Goal: Feedback & Contribution: Leave review/rating

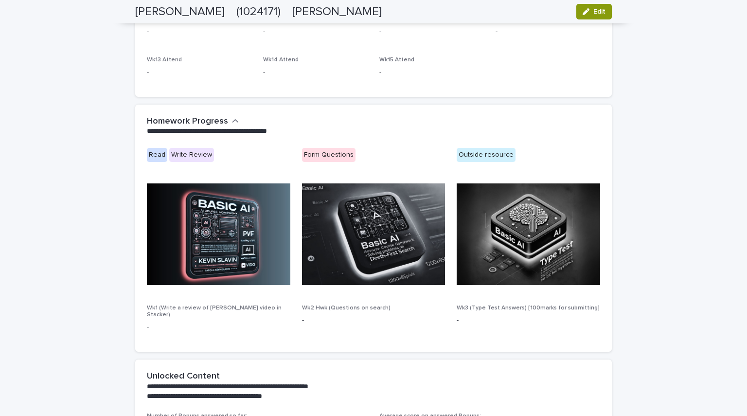
scroll to position [446, 0]
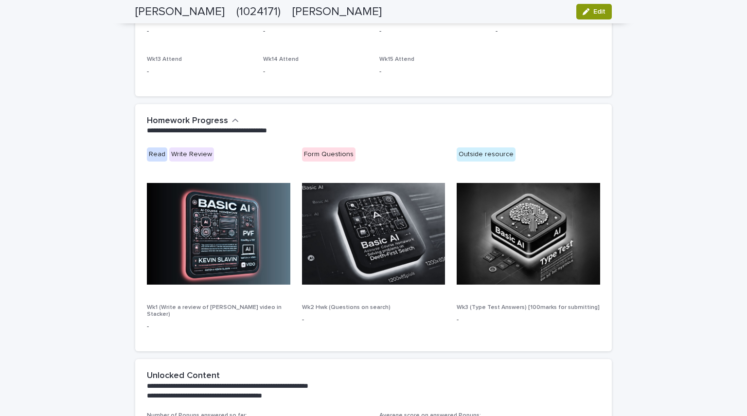
click at [236, 217] on img at bounding box center [218, 234] width 143 height 102
click at [232, 123] on icon "button" at bounding box center [235, 120] width 7 height 9
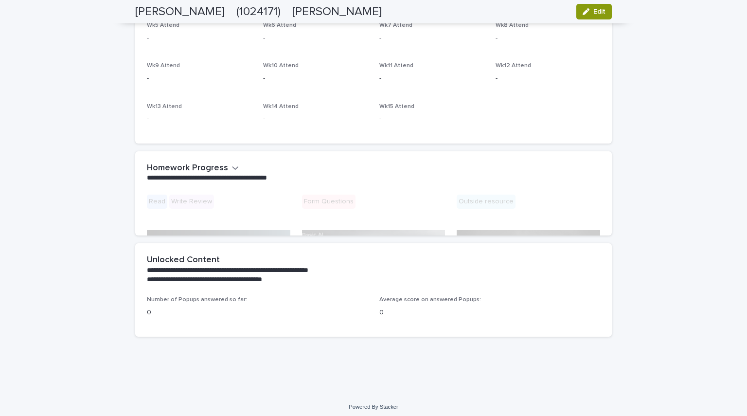
scroll to position [347, 0]
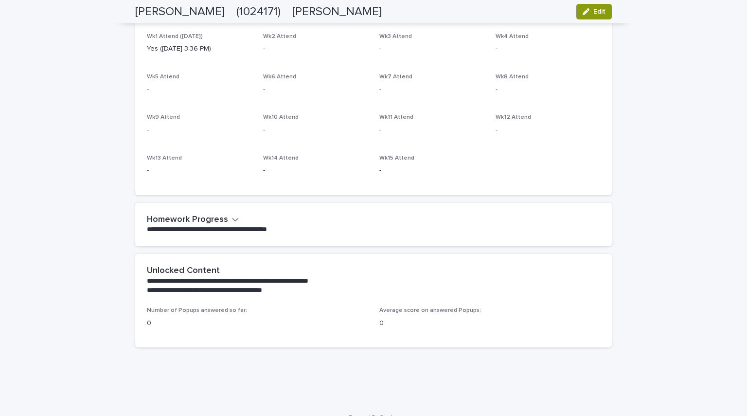
click at [233, 219] on icon "button" at bounding box center [236, 219] width 6 height 3
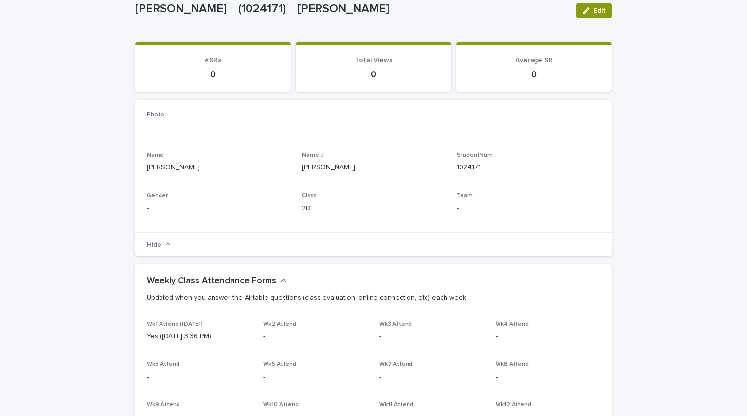
scroll to position [0, 0]
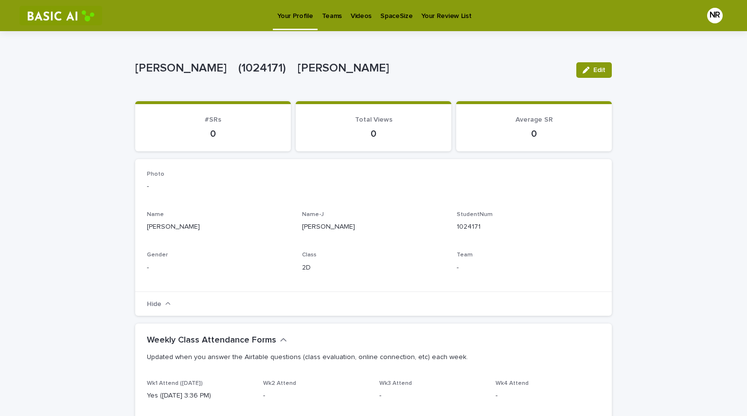
click at [356, 24] on link "Videos" at bounding box center [361, 15] width 30 height 30
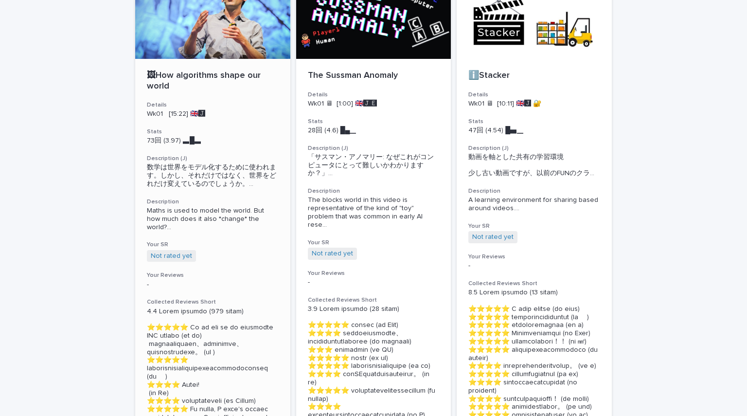
scroll to position [90, 0]
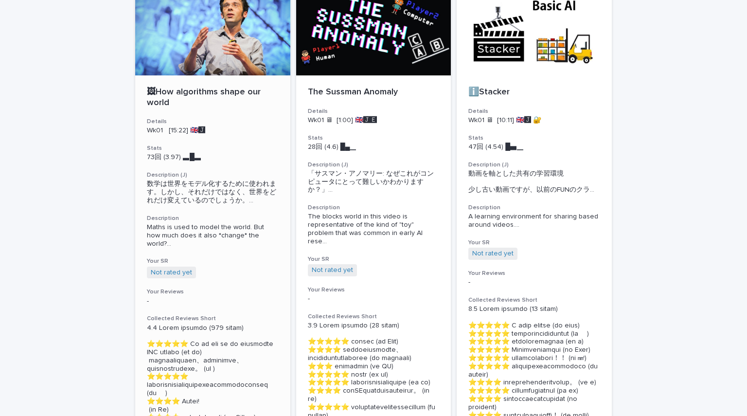
click at [214, 198] on span "数学は世界をモデル化するために使われます。しかし、それだけではなく、世界をどれだけ変えているのでしょうか。 ..." at bounding box center [213, 192] width 132 height 24
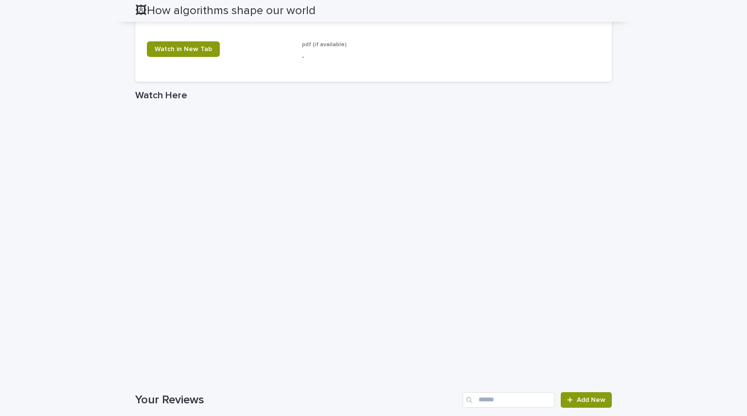
scroll to position [1778, 0]
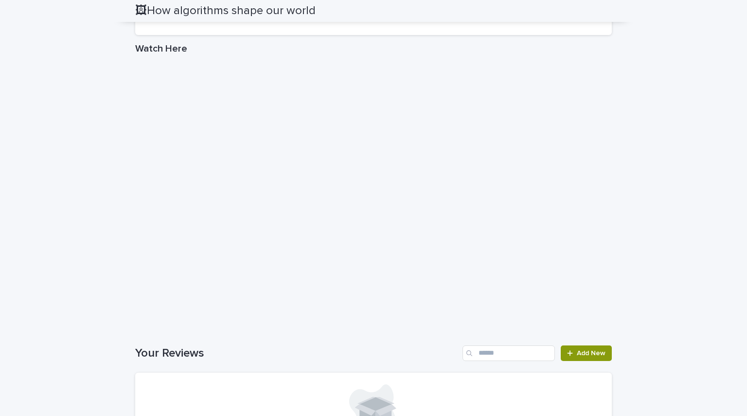
click at [197, 6] on span "Watch in New Tab" at bounding box center [183, 2] width 57 height 7
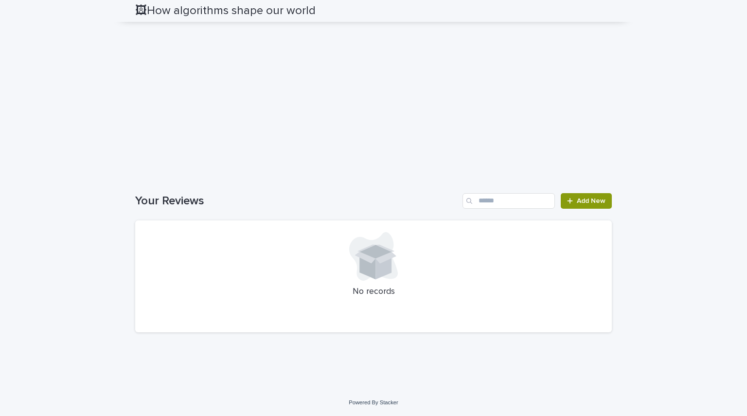
scroll to position [2153, 0]
click at [360, 276] on icon at bounding box center [373, 256] width 49 height 49
click at [577, 200] on span "Add New" at bounding box center [591, 200] width 29 height 7
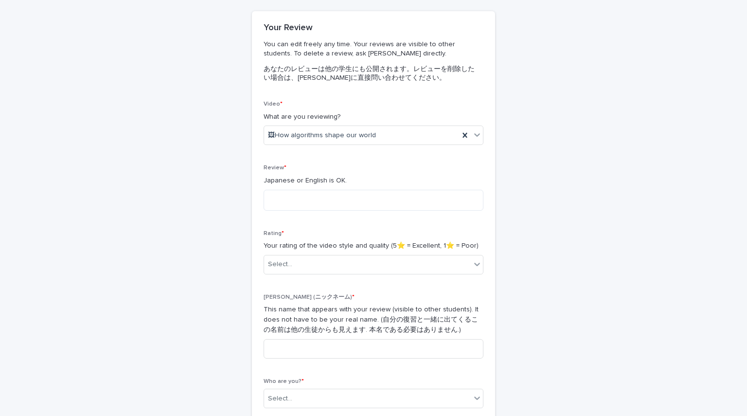
scroll to position [74, 0]
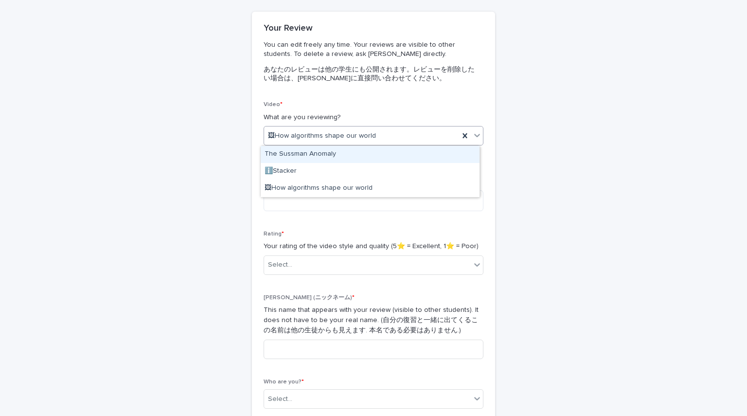
click at [403, 142] on div "🖼How algorithms shape our world" at bounding box center [361, 136] width 195 height 16
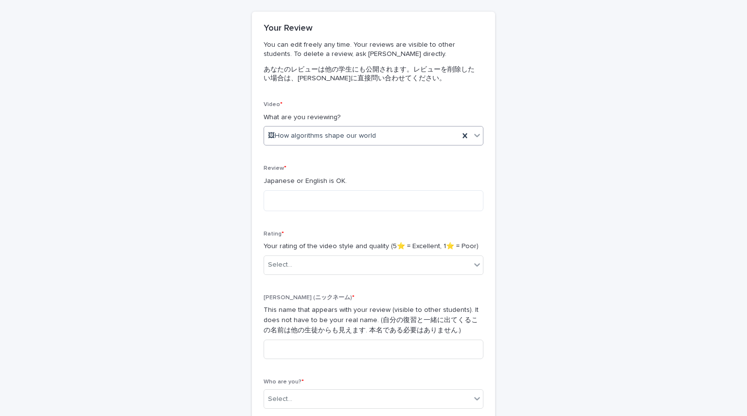
click at [399, 138] on div "🖼How algorithms shape our world" at bounding box center [361, 136] width 195 height 16
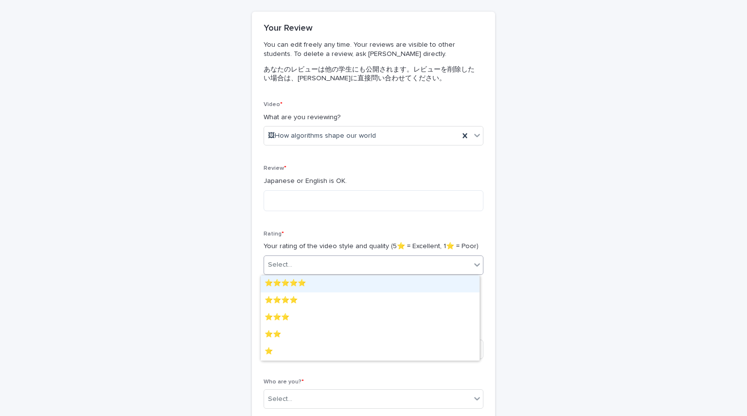
click at [340, 267] on div "Select..." at bounding box center [367, 265] width 207 height 16
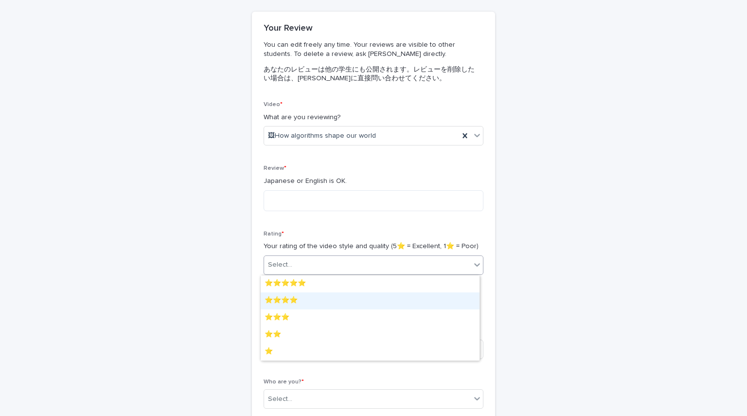
click at [326, 302] on div "⭐️⭐️⭐️⭐️" at bounding box center [370, 300] width 219 height 17
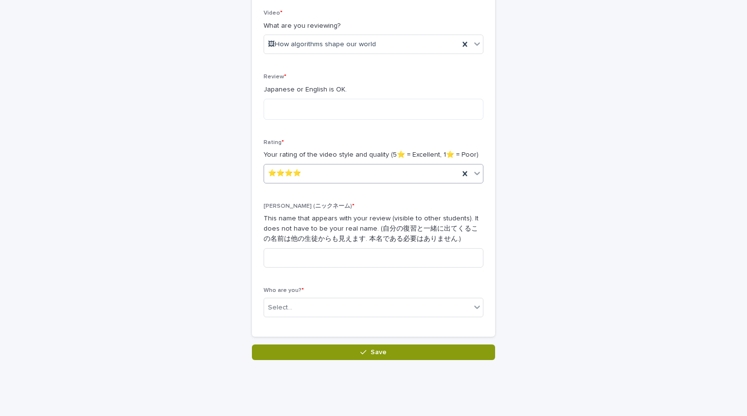
scroll to position [167, 0]
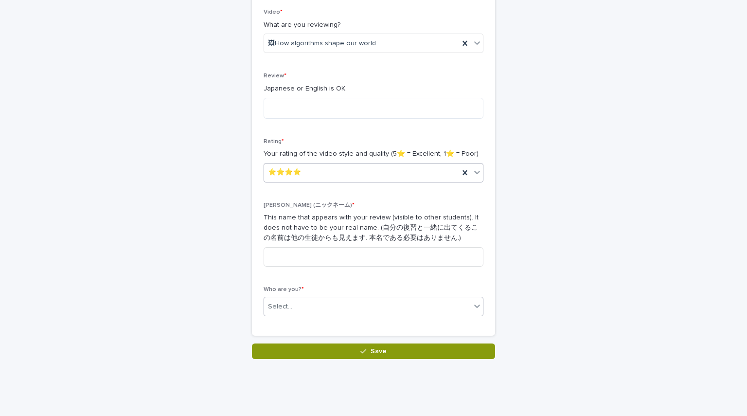
click at [342, 307] on div "Select..." at bounding box center [367, 307] width 207 height 16
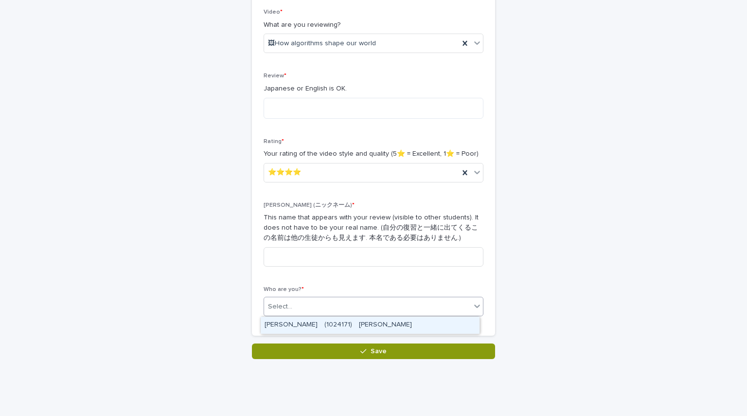
click at [342, 325] on div "[PERSON_NAME]　(1024171)　[PERSON_NAME]" at bounding box center [370, 325] width 219 height 17
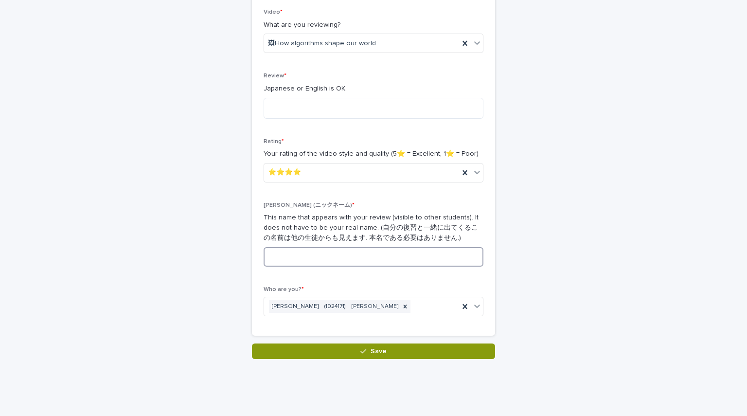
click at [351, 256] on input at bounding box center [374, 256] width 220 height 19
type input "*"
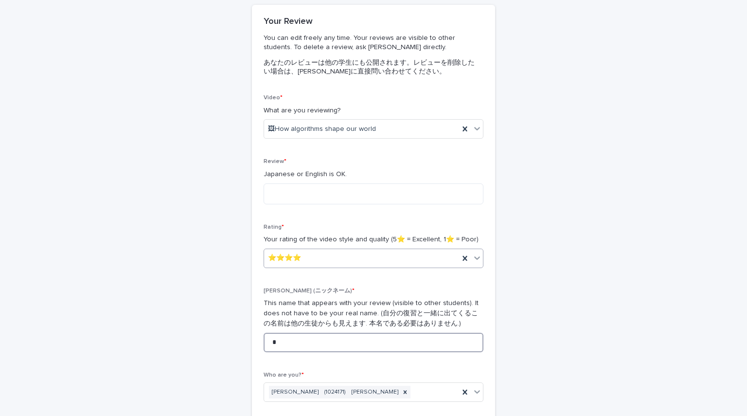
scroll to position [37, 0]
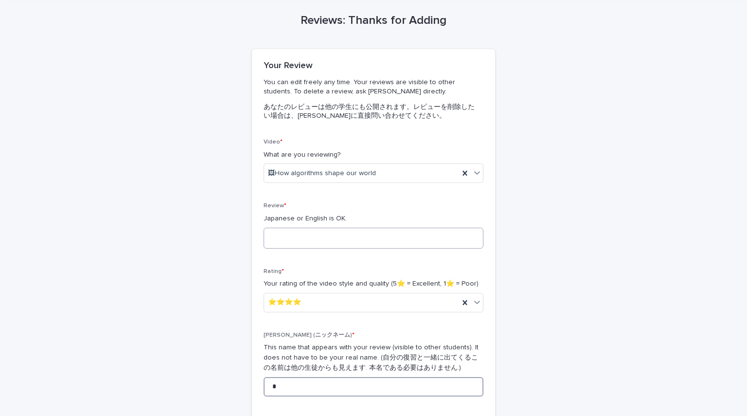
type input "*"
click at [352, 238] on textarea at bounding box center [374, 238] width 220 height 21
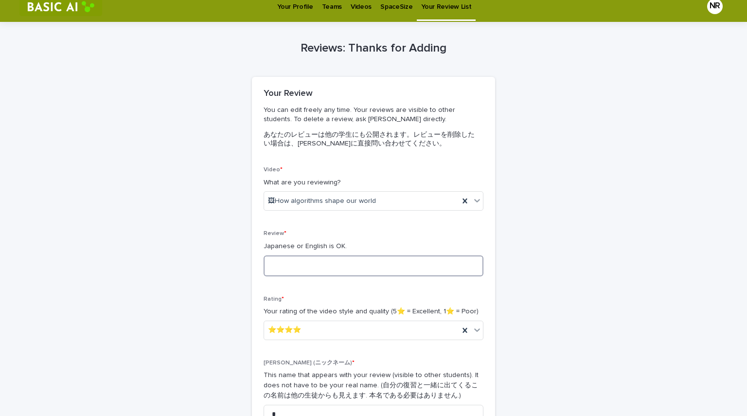
scroll to position [0, 0]
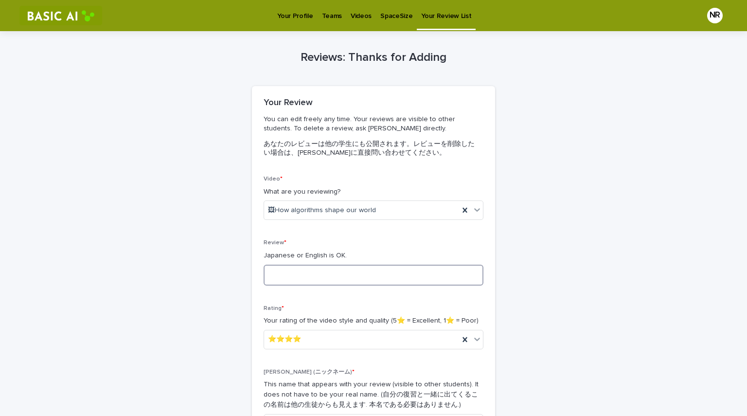
click at [318, 278] on textarea at bounding box center [374, 275] width 220 height 21
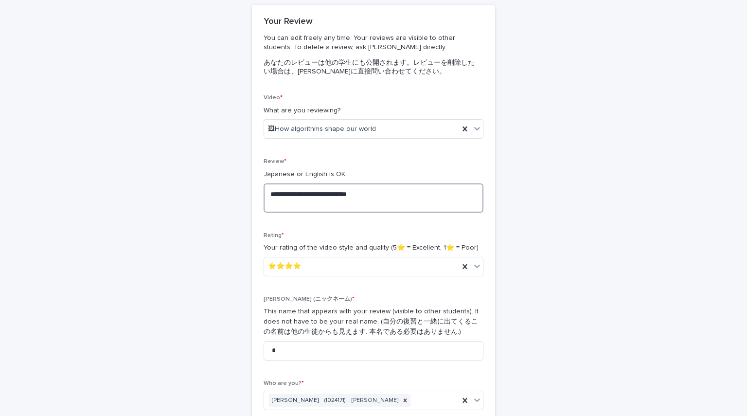
scroll to position [169, 0]
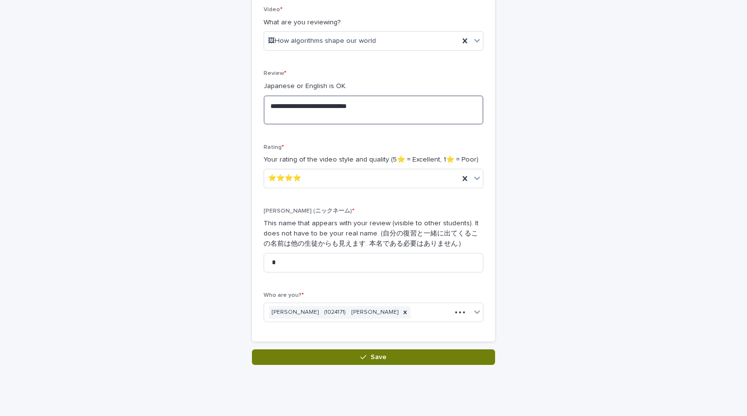
type textarea "**********"
click at [378, 358] on span "Save" at bounding box center [379, 357] width 16 height 7
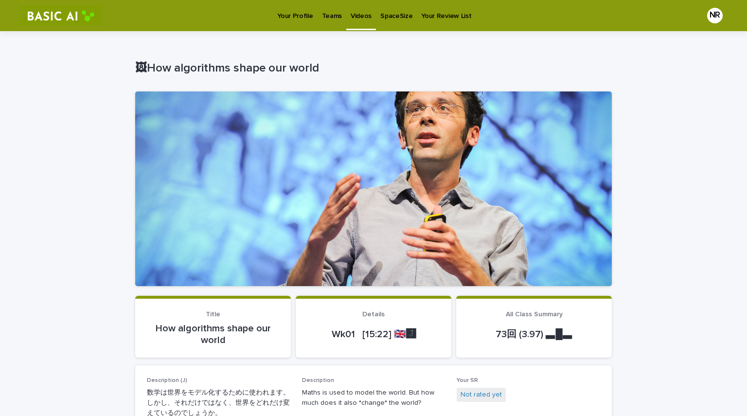
click at [356, 18] on p "Videos" at bounding box center [361, 10] width 21 height 20
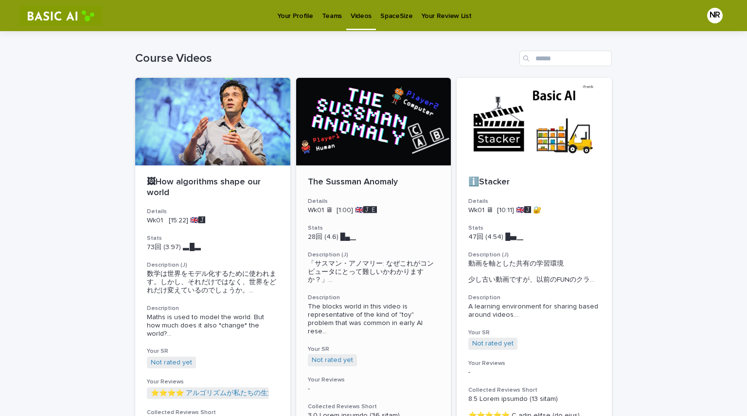
click at [360, 143] on div at bounding box center [373, 122] width 155 height 88
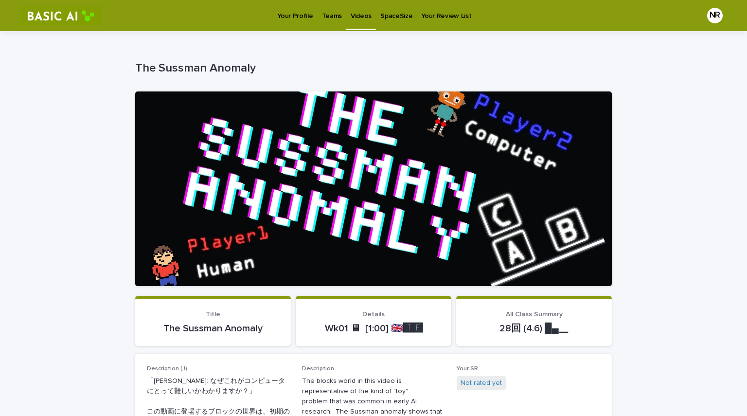
click at [346, 182] on div at bounding box center [373, 188] width 477 height 195
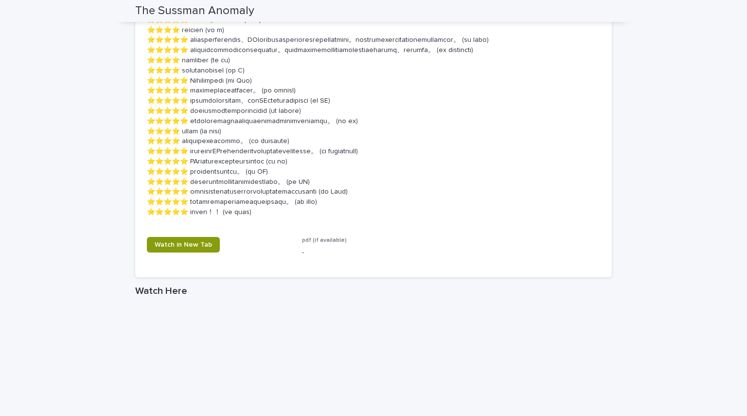
scroll to position [776, 0]
click at [193, 248] on span "Watch in New Tab" at bounding box center [183, 244] width 57 height 7
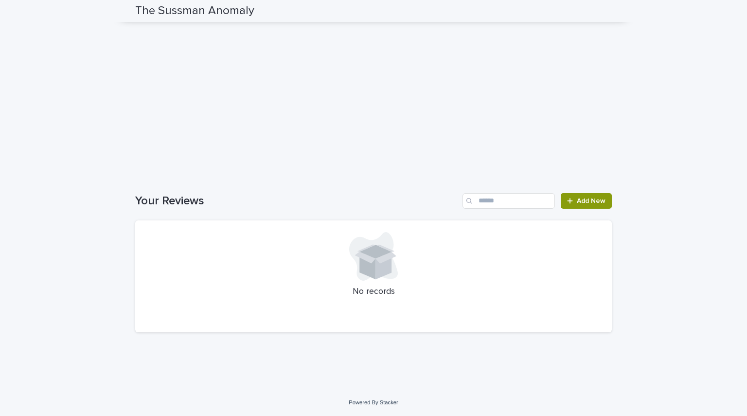
scroll to position [1195, 0]
click at [581, 204] on span "Add New" at bounding box center [591, 200] width 29 height 7
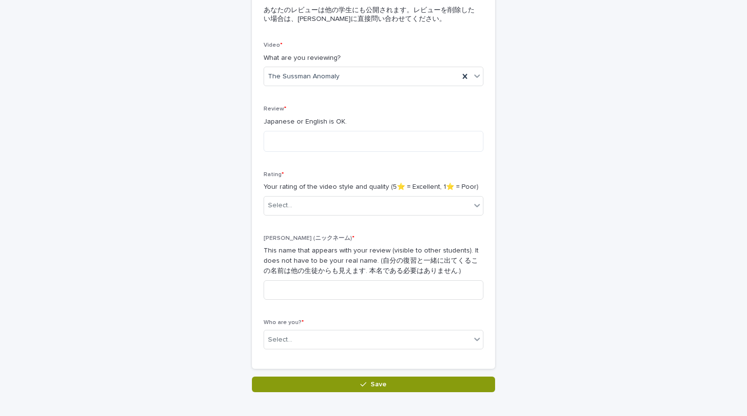
scroll to position [134, 0]
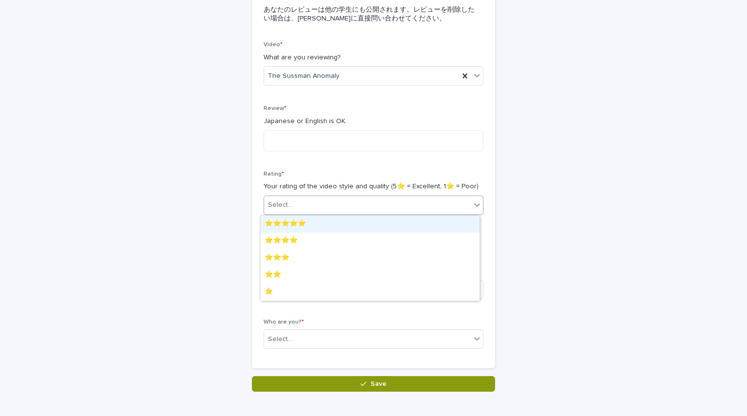
click at [327, 203] on div "Select..." at bounding box center [367, 205] width 207 height 16
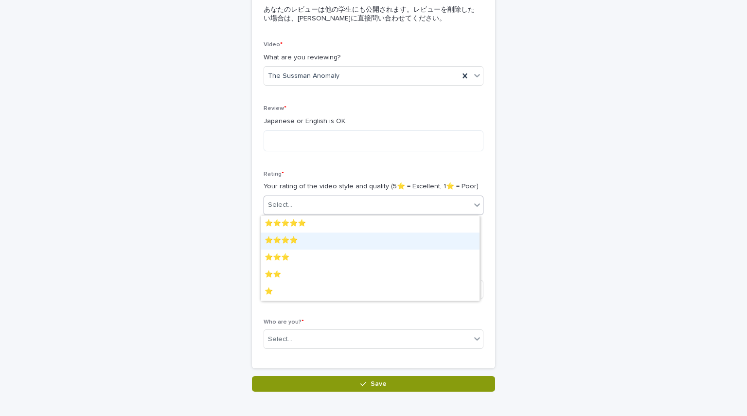
click at [315, 240] on div "⭐️⭐️⭐️⭐️" at bounding box center [370, 241] width 219 height 17
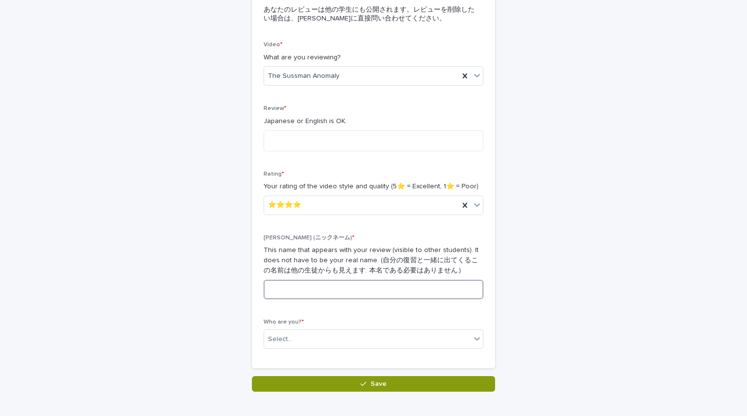
click at [336, 293] on input at bounding box center [374, 289] width 220 height 19
type input "*"
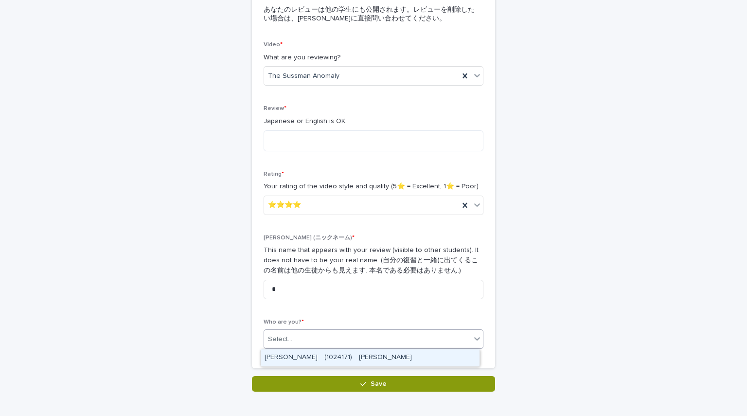
click at [338, 338] on div "Select..." at bounding box center [367, 339] width 207 height 16
click at [343, 361] on div "[PERSON_NAME]　(1024171)　[PERSON_NAME]" at bounding box center [370, 357] width 219 height 17
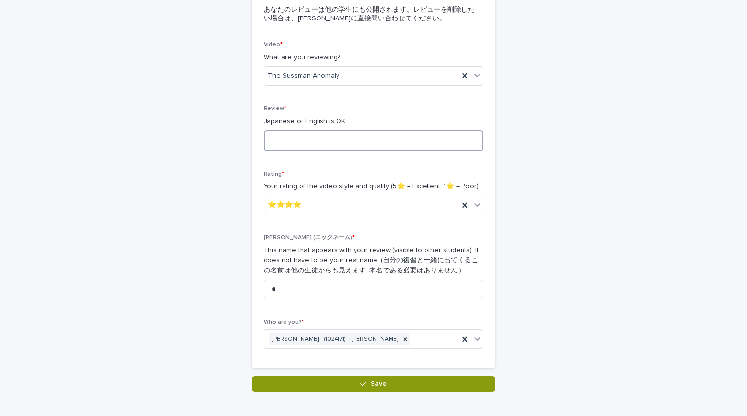
click at [378, 143] on textarea at bounding box center [374, 140] width 220 height 21
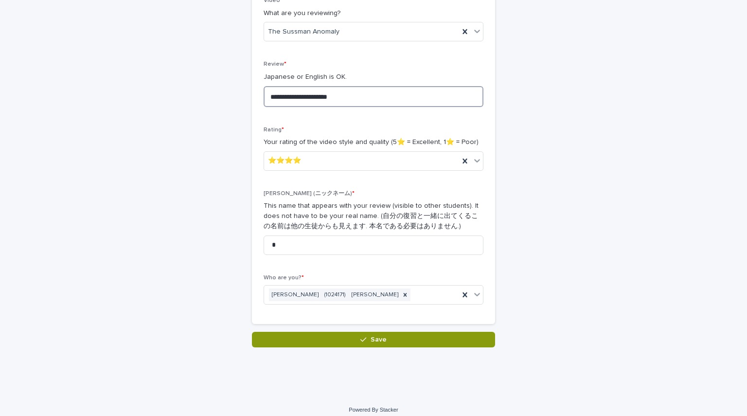
scroll to position [179, 0]
click at [382, 98] on textarea "**********" at bounding box center [374, 96] width 220 height 21
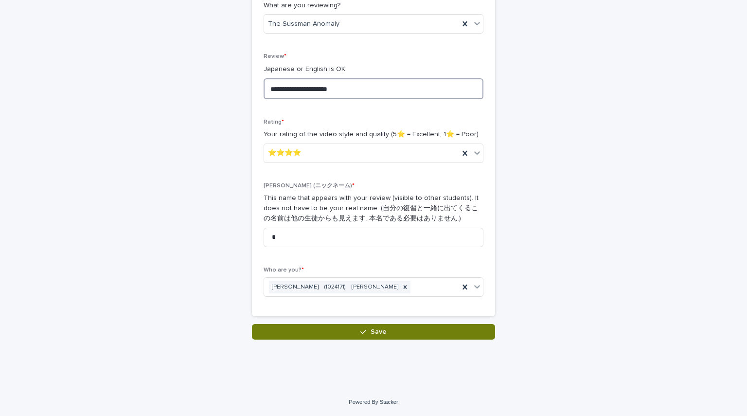
type textarea "**********"
click at [374, 332] on span "Save" at bounding box center [379, 331] width 16 height 7
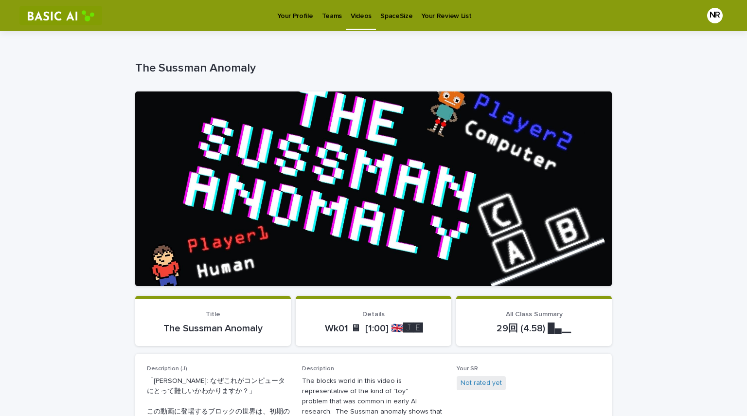
click at [360, 18] on p "Videos" at bounding box center [361, 10] width 21 height 20
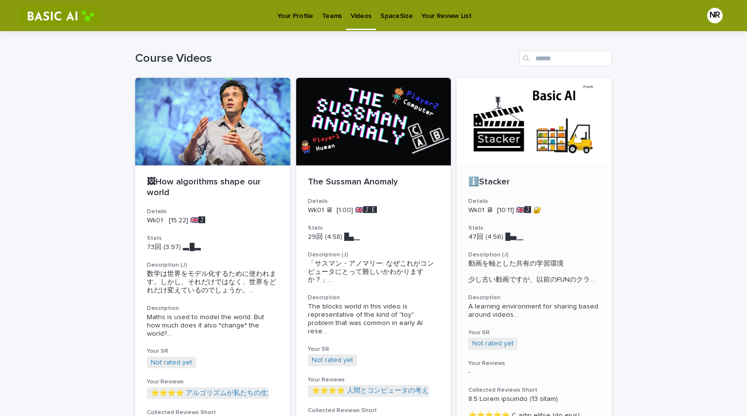
click at [529, 138] on div at bounding box center [534, 122] width 155 height 88
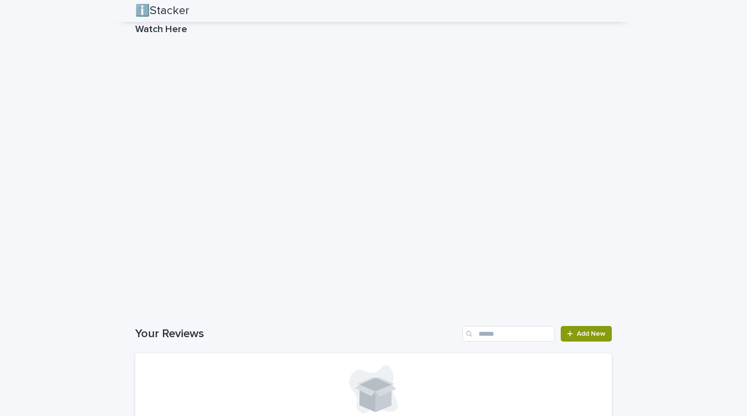
scroll to position [1757, 0]
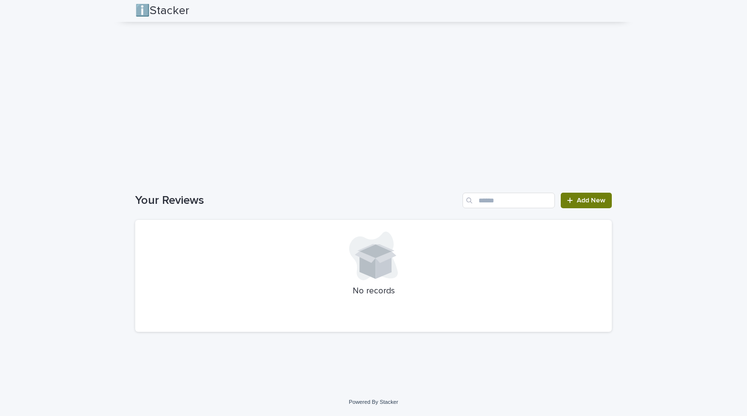
click at [572, 200] on div at bounding box center [572, 200] width 10 height 7
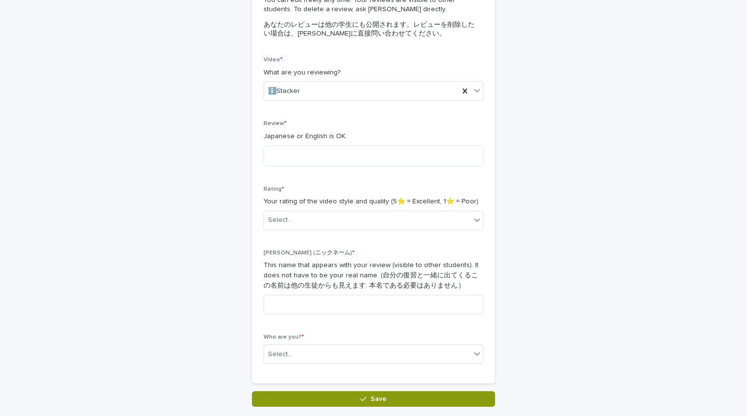
scroll to position [118, 0]
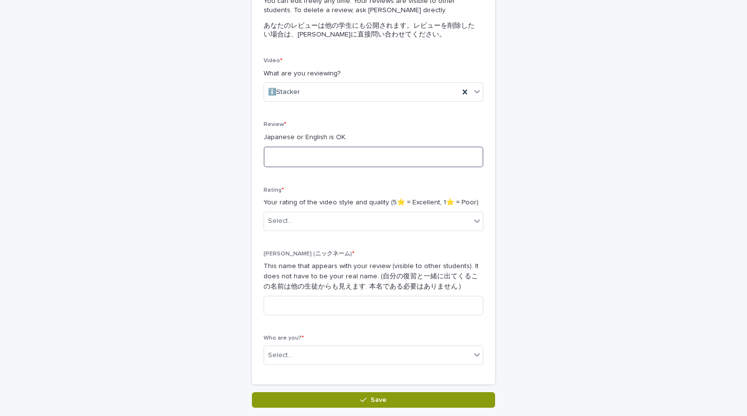
click at [385, 159] on textarea at bounding box center [374, 156] width 220 height 21
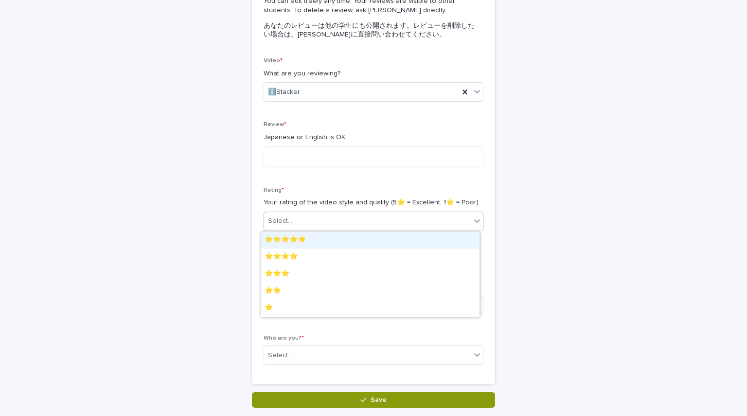
click at [382, 221] on div "Select..." at bounding box center [367, 221] width 207 height 16
click at [342, 246] on div "⭐️⭐️⭐️⭐️⭐️" at bounding box center [370, 240] width 219 height 17
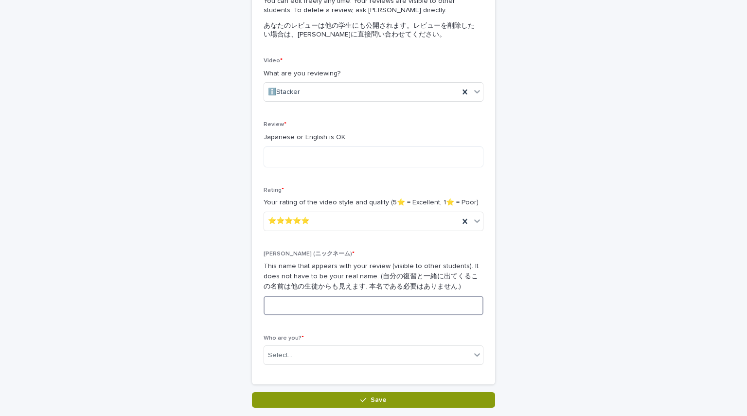
click at [371, 312] on input at bounding box center [374, 305] width 220 height 19
type input "*"
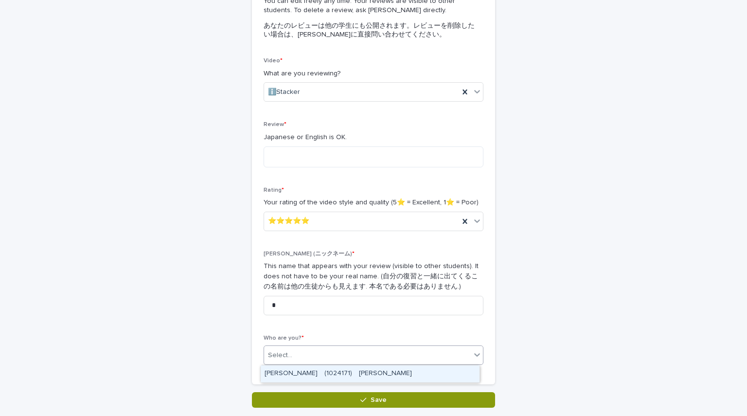
click at [374, 359] on div "Select..." at bounding box center [367, 355] width 207 height 16
click at [367, 374] on div "[PERSON_NAME]　(1024171)　[PERSON_NAME]" at bounding box center [370, 373] width 219 height 17
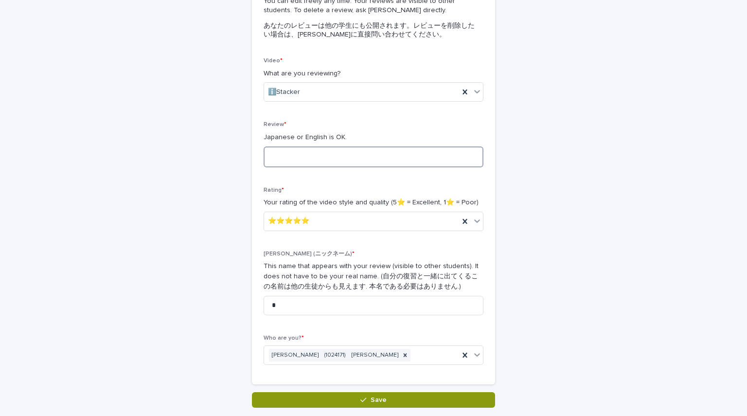
click at [365, 161] on textarea at bounding box center [374, 156] width 220 height 21
type textarea "*"
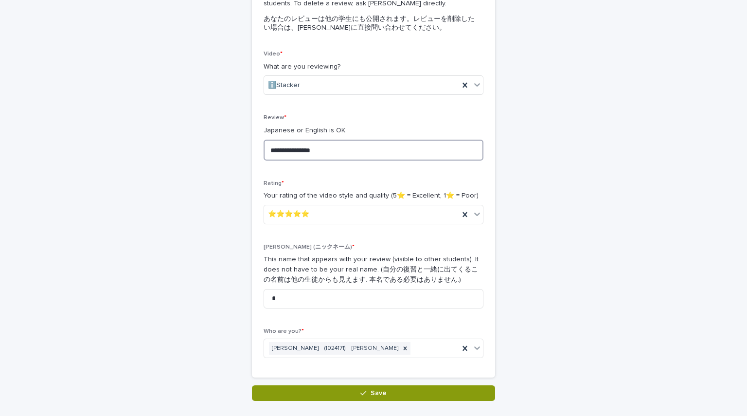
scroll to position [186, 0]
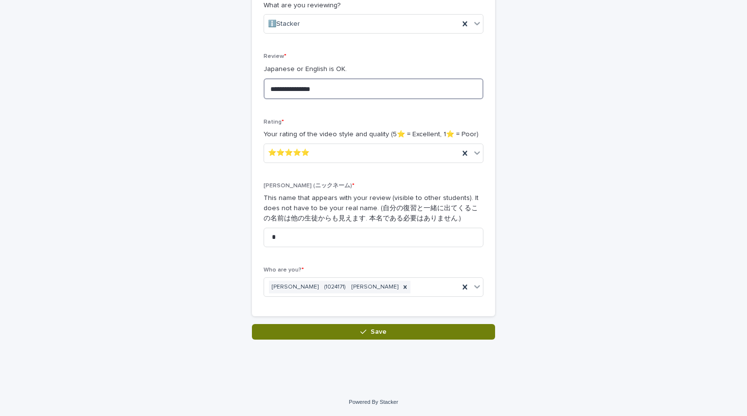
type textarea "**********"
click at [380, 331] on span "Save" at bounding box center [379, 331] width 16 height 7
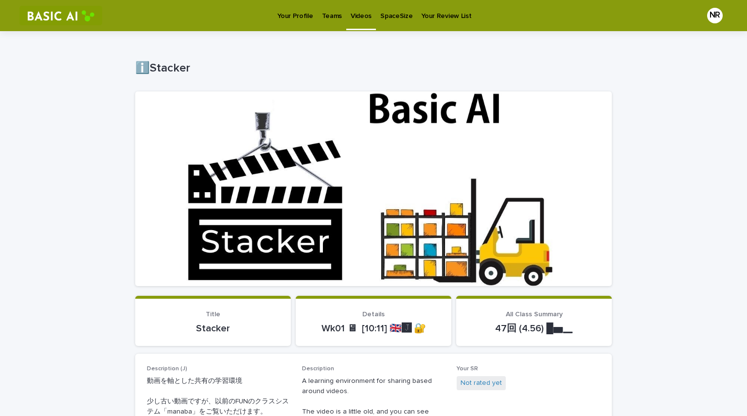
click at [303, 21] on link "Your Profile" at bounding box center [295, 15] width 44 height 30
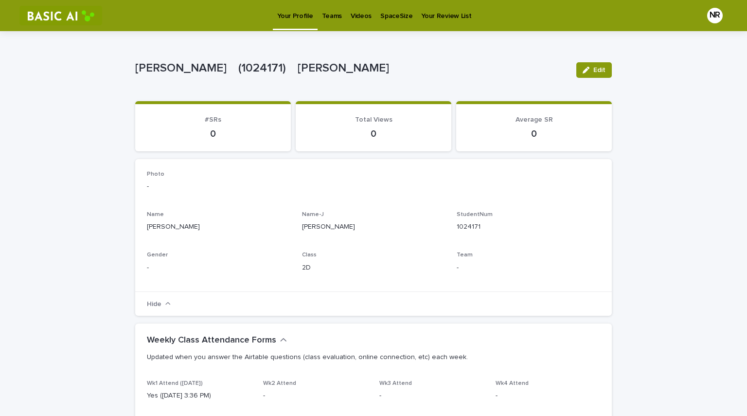
click at [333, 18] on p "Teams" at bounding box center [332, 10] width 20 height 20
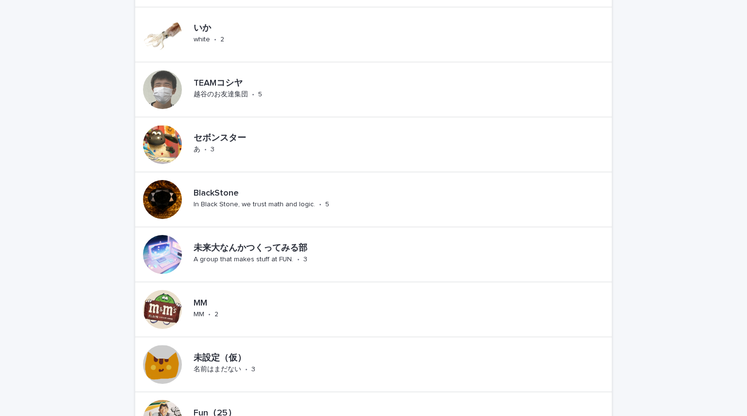
scroll to position [631, 0]
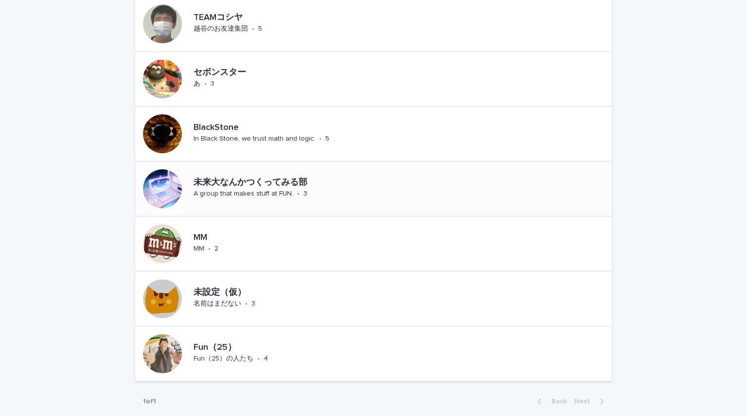
click at [269, 195] on p "A group that makes stuff at FUN." at bounding box center [244, 194] width 100 height 8
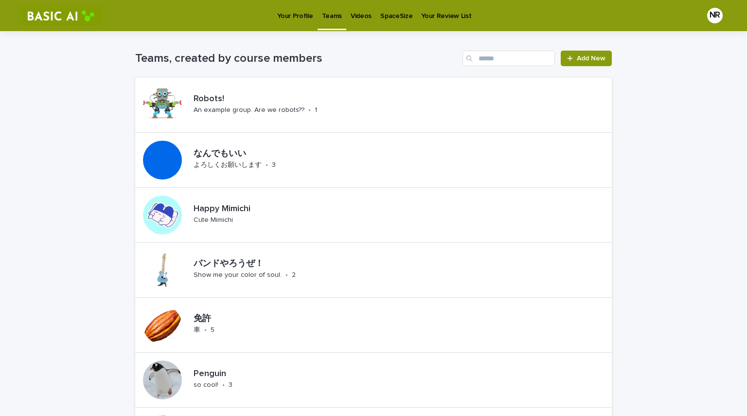
click at [359, 17] on p "Videos" at bounding box center [361, 10] width 21 height 20
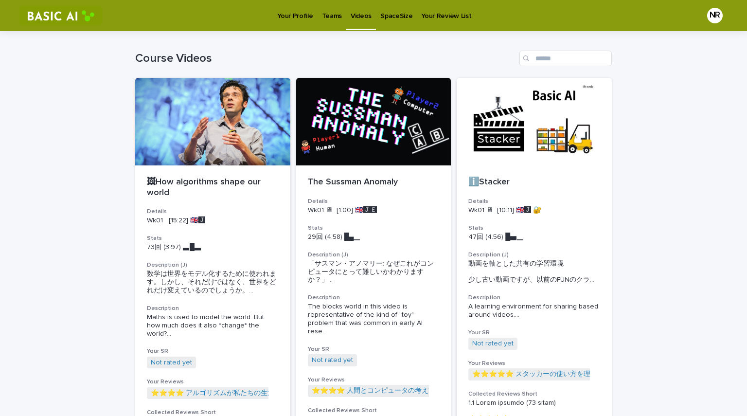
click at [287, 18] on p "Your Profile" at bounding box center [295, 10] width 36 height 20
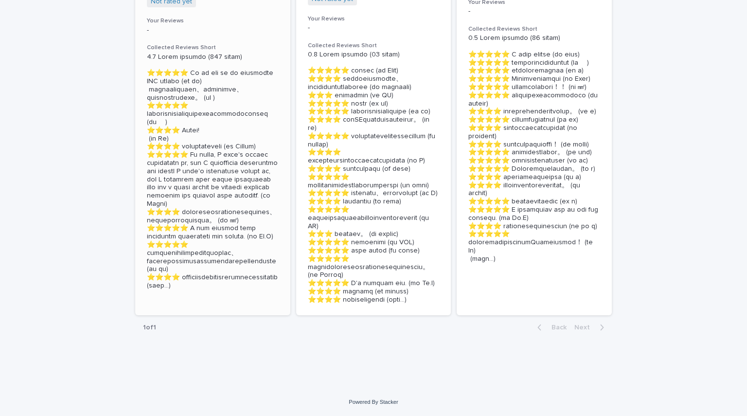
scroll to position [427, 0]
click at [160, 246] on p at bounding box center [213, 171] width 132 height 237
